Goal: Task Accomplishment & Management: Use online tool/utility

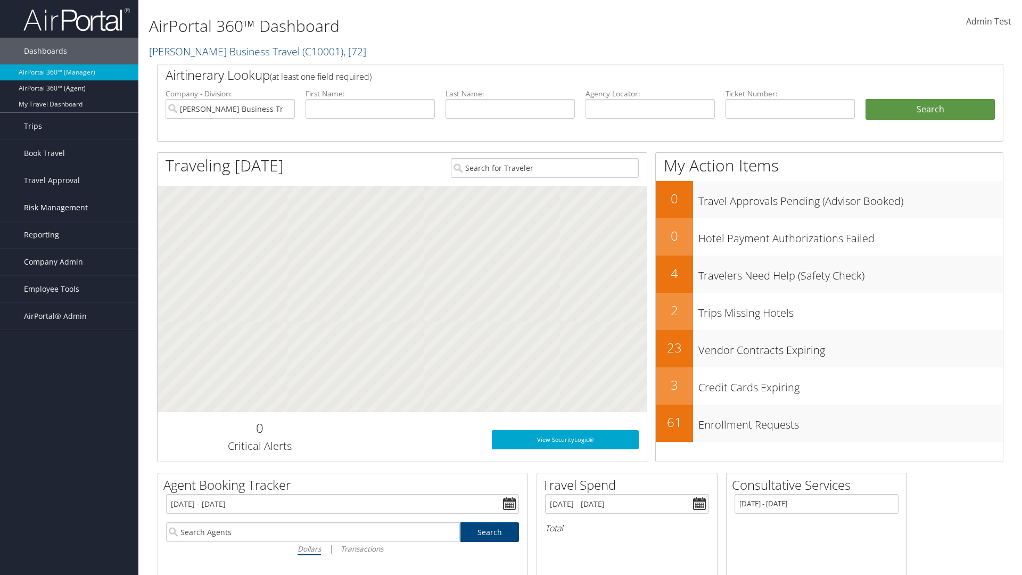
click at [69, 208] on span "Risk Management" at bounding box center [56, 207] width 64 height 27
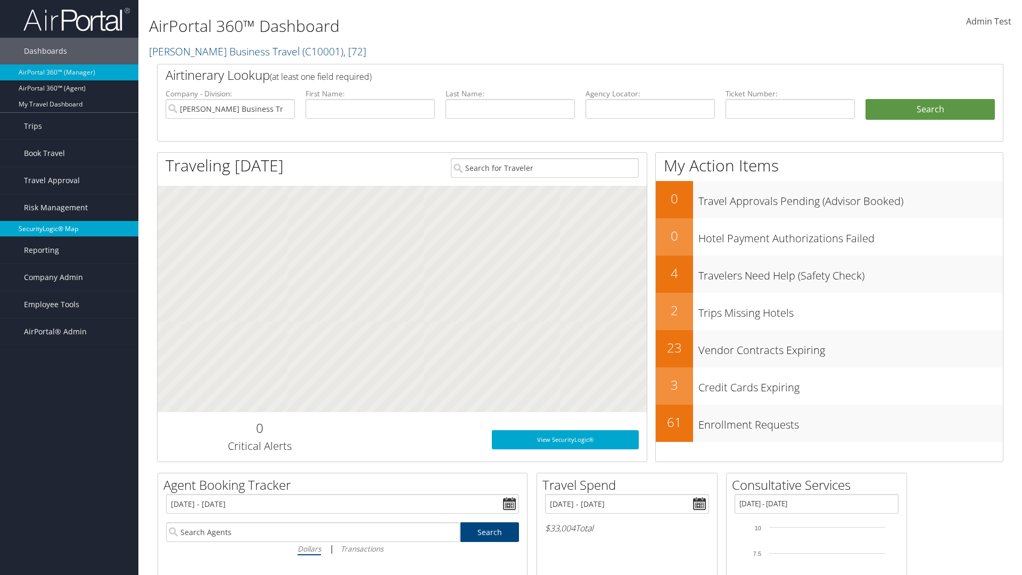
click at [69, 229] on link "SecurityLogic® Map" at bounding box center [69, 229] width 138 height 16
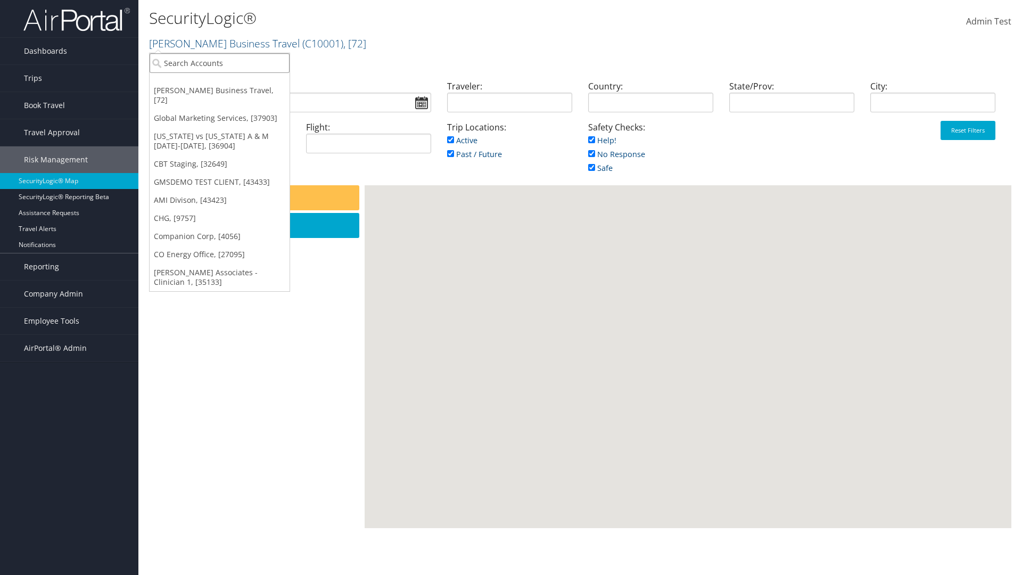
click at [219, 63] on input "search" at bounding box center [220, 63] width 140 height 20
type input "[PERSON_NAME] Business Travel"
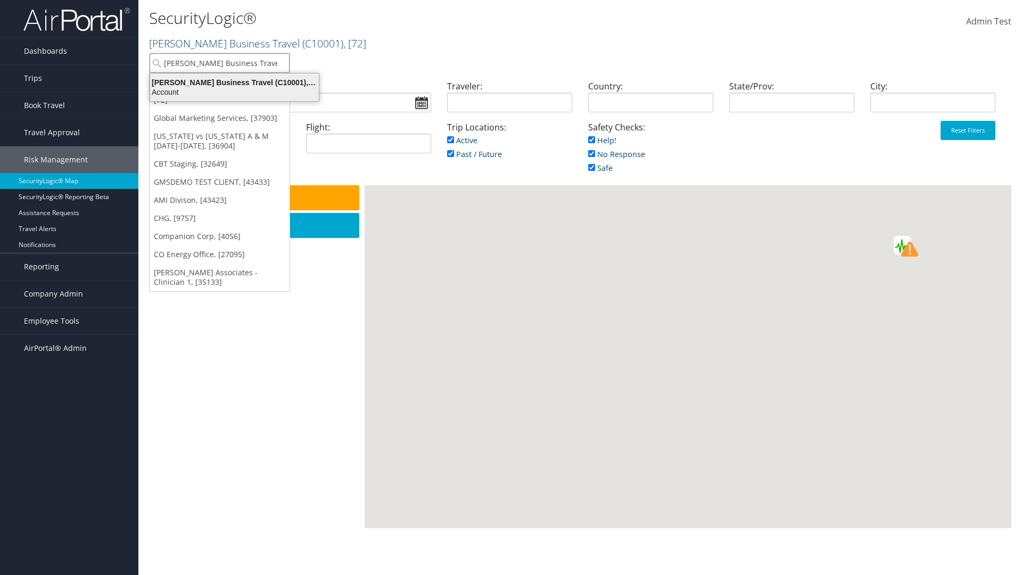
click at [234, 92] on div "Account" at bounding box center [235, 92] width 182 height 10
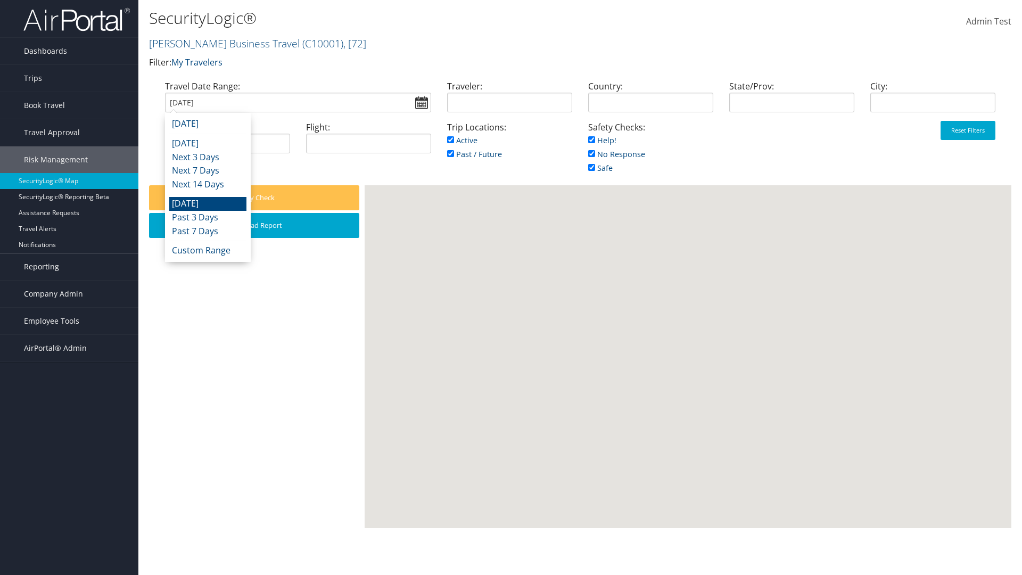
click at [298, 102] on input "[DATE]" at bounding box center [298, 103] width 266 height 20
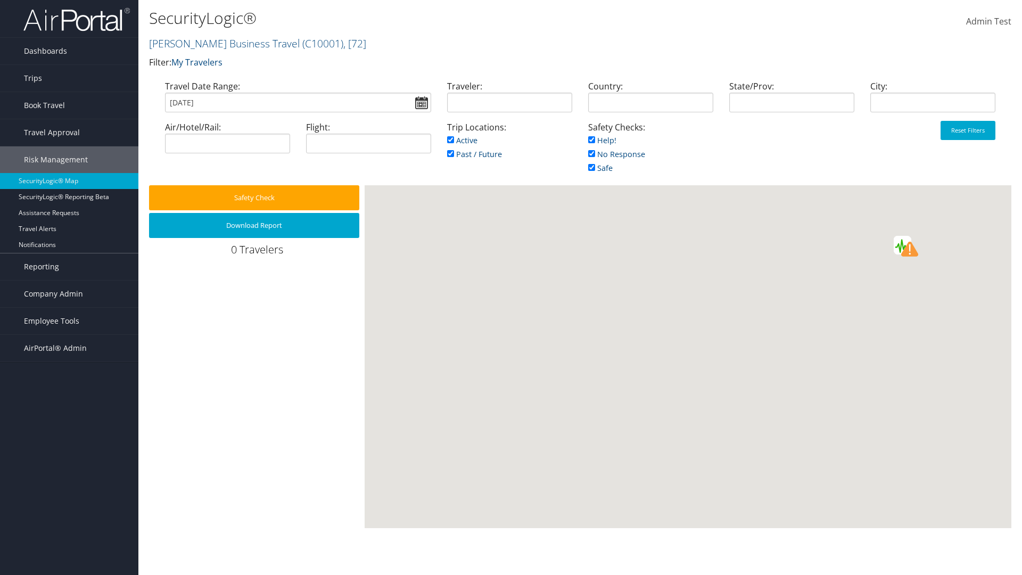
click at [298, 102] on input "[DATE]" at bounding box center [298, 103] width 266 height 20
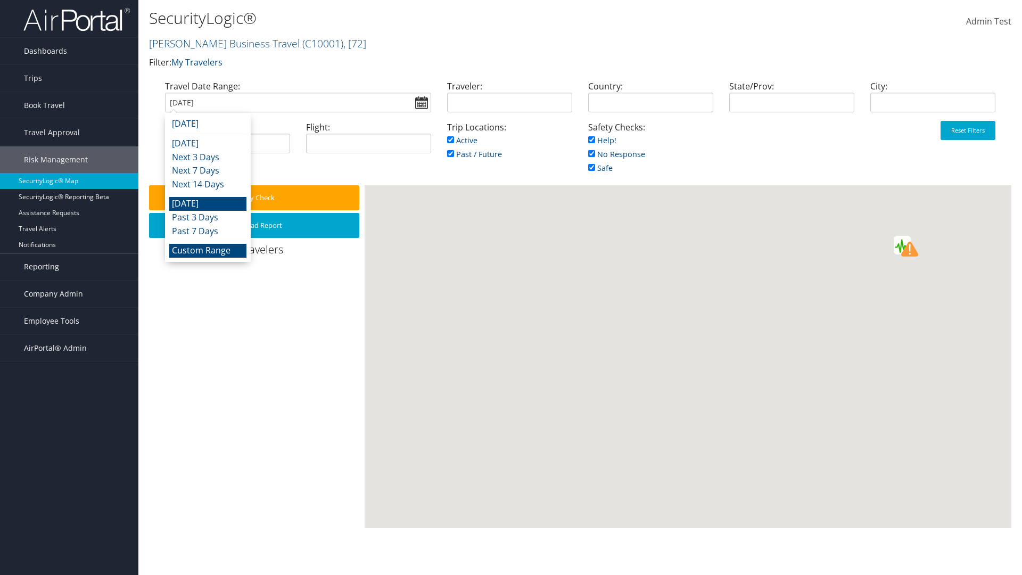
click at [208, 250] on li "Custom Range" at bounding box center [207, 251] width 77 height 14
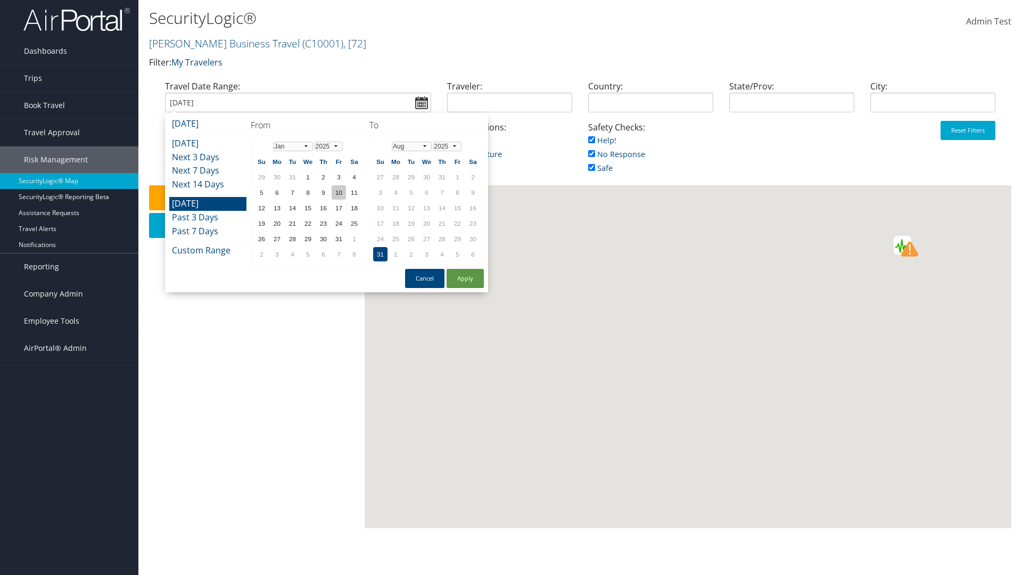
click at [339, 192] on td "10" at bounding box center [339, 192] width 14 height 14
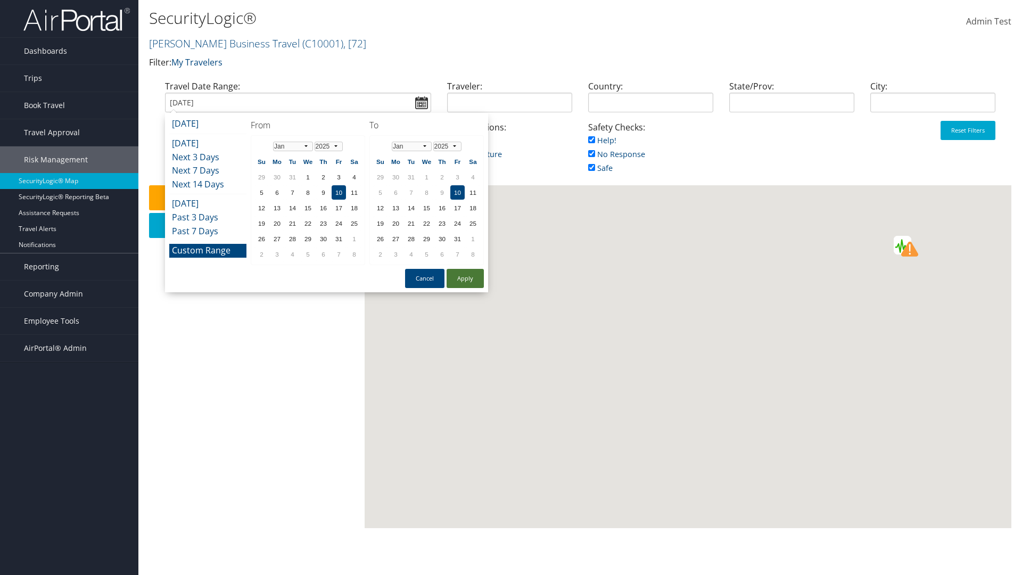
click at [465, 278] on button "Apply" at bounding box center [465, 278] width 37 height 19
type input "01/10/2025"
